Goal: Task Accomplishment & Management: Complete application form

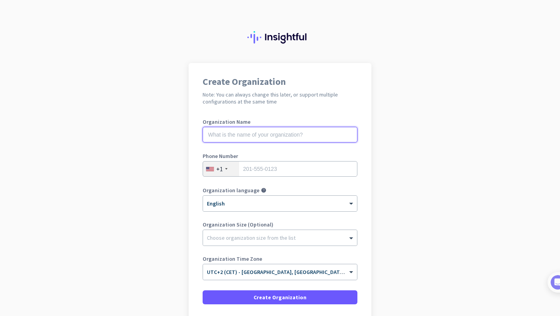
click at [299, 128] on input "text" at bounding box center [280, 135] width 155 height 16
type input "org"
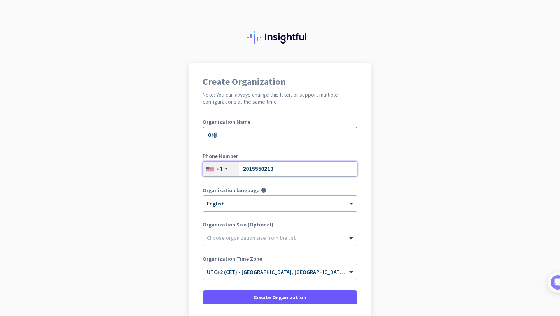
type input "2015550213"
click at [274, 143] on div "Organization Name org" at bounding box center [280, 134] width 155 height 31
click at [276, 140] on input "org" at bounding box center [280, 135] width 155 height 16
type input "org staging"
click at [243, 232] on div at bounding box center [280, 236] width 154 height 8
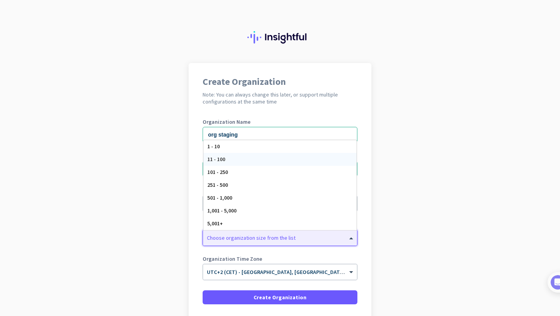
click at [262, 155] on div "11 - 100" at bounding box center [279, 159] width 153 height 13
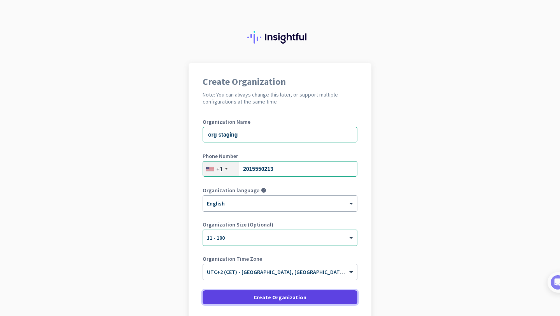
click at [243, 294] on span at bounding box center [280, 297] width 155 height 19
